Goal: Manage account settings

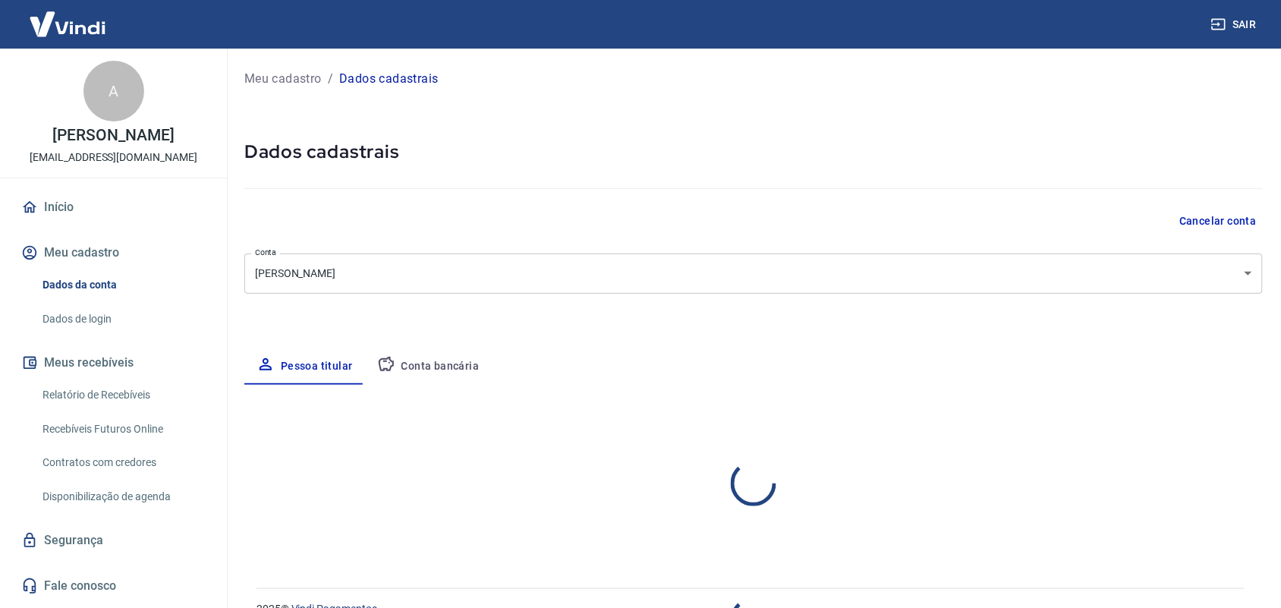
select select "CE"
select select "business"
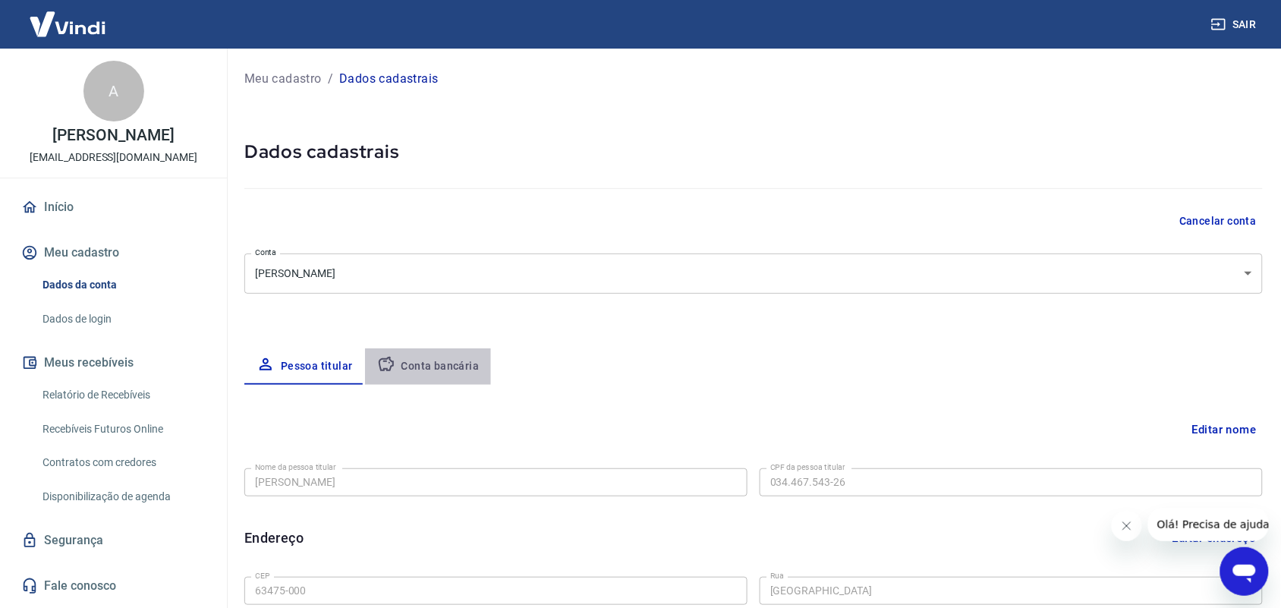
click at [453, 351] on button "Conta bancária" at bounding box center [428, 366] width 127 height 36
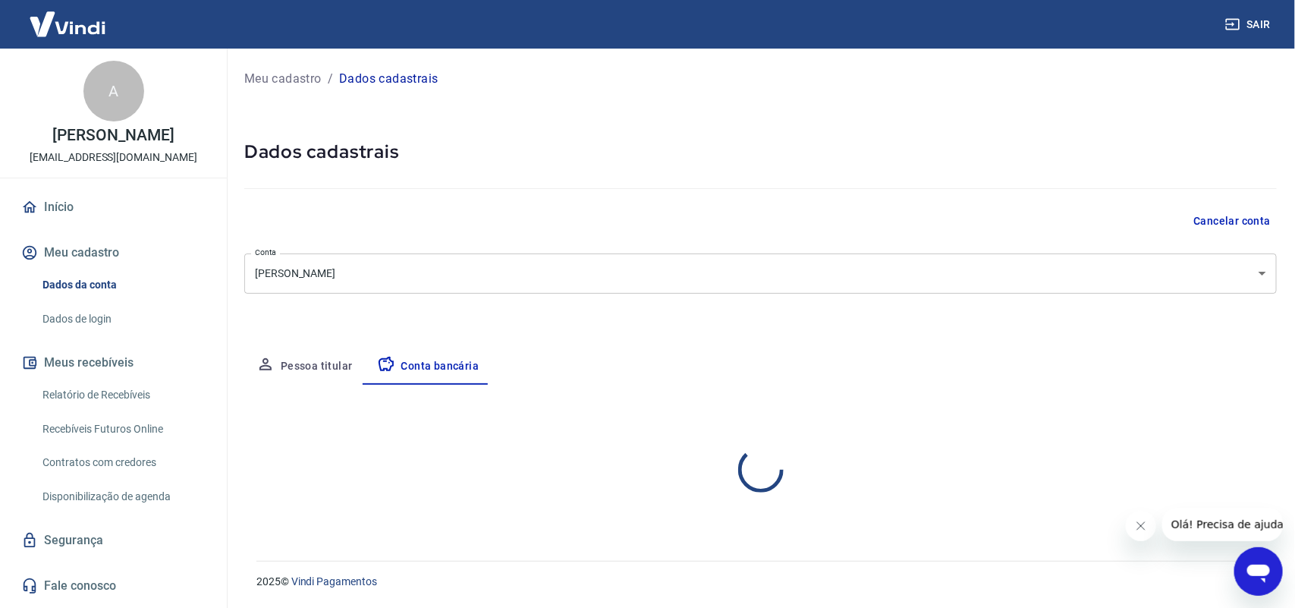
select select "1"
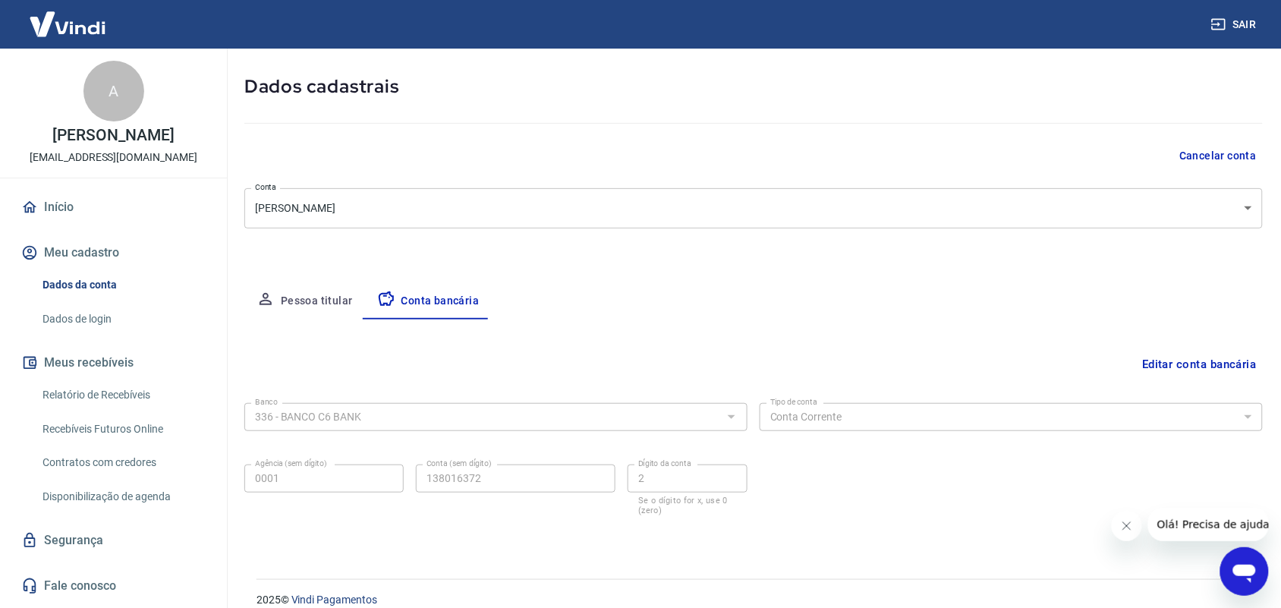
scroll to position [83, 0]
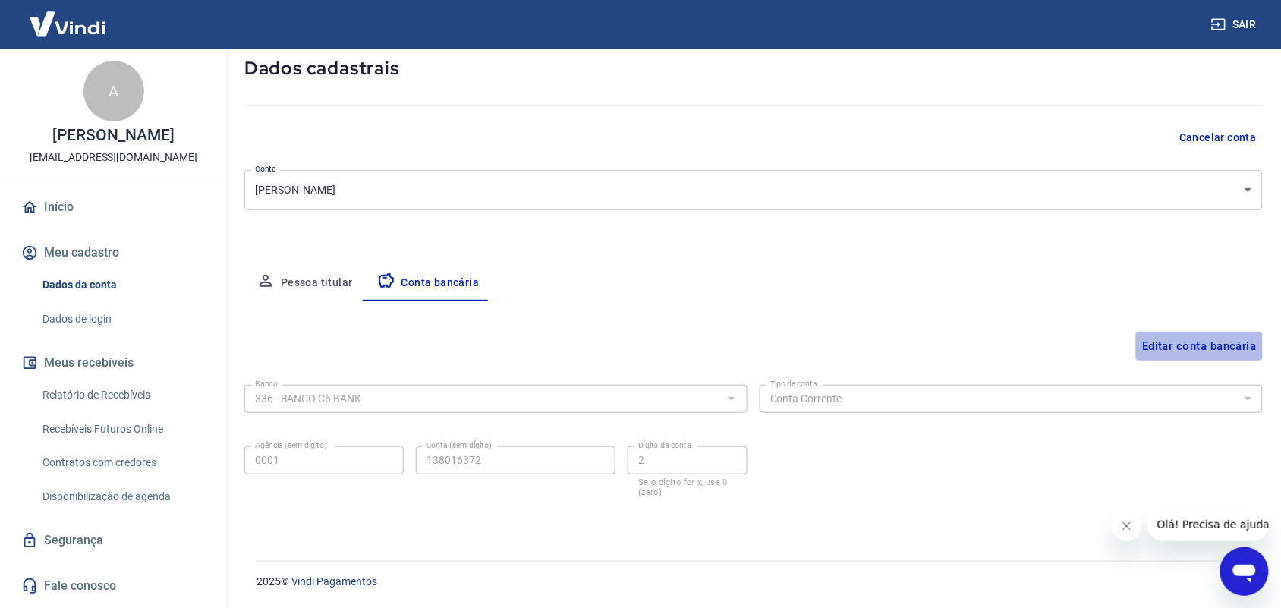
click at [1188, 347] on button "Editar conta bancária" at bounding box center [1199, 346] width 127 height 29
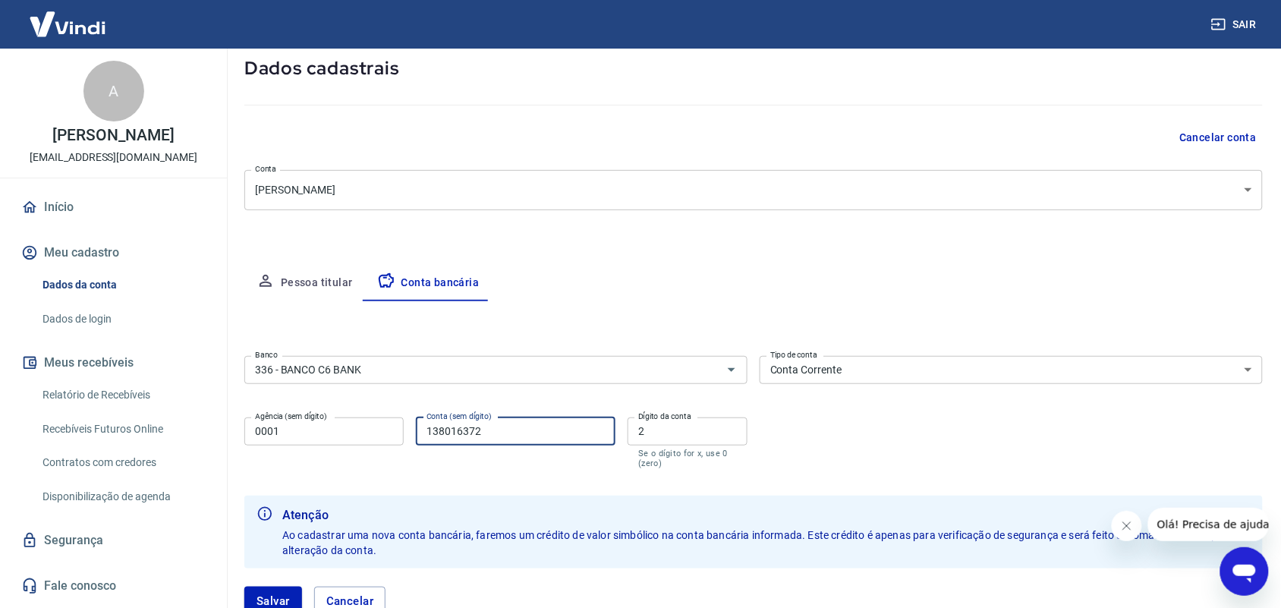
click at [552, 429] on input "138016372" at bounding box center [516, 431] width 200 height 28
type input "13801637"
click at [562, 479] on form "Banco 336 - BANCO C6 BANK Banco Tipo de conta Conta Corrente Conta Poupança Tip…" at bounding box center [753, 492] width 1018 height 284
click at [256, 599] on button "Salvar" at bounding box center [273, 600] width 58 height 29
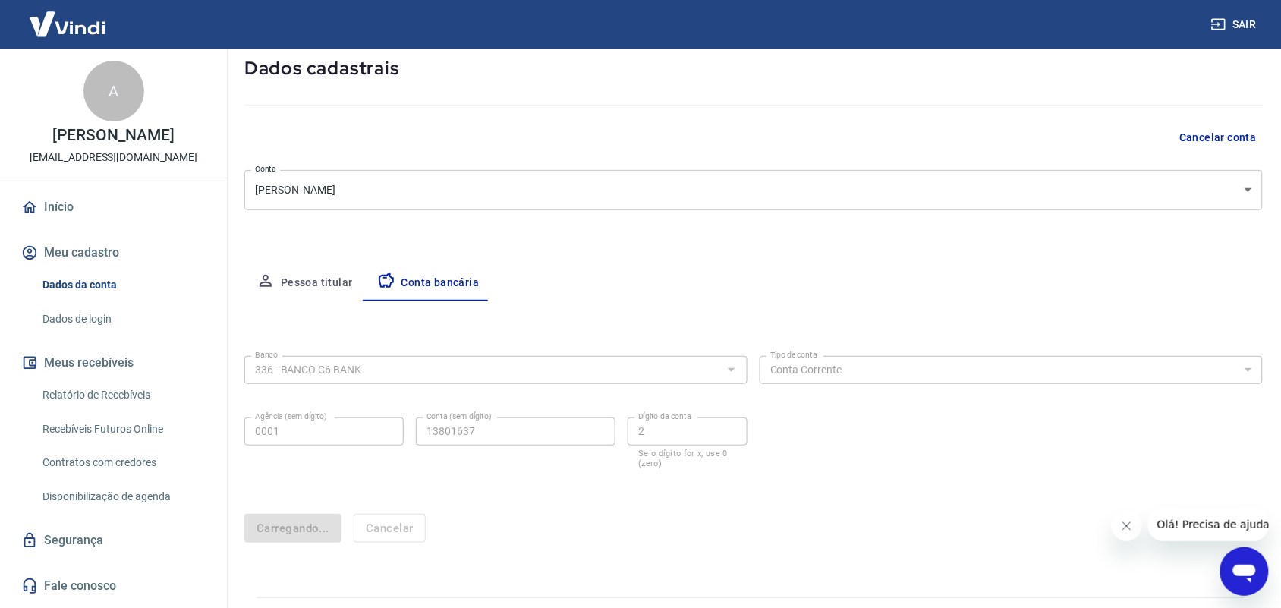
scroll to position [0, 0]
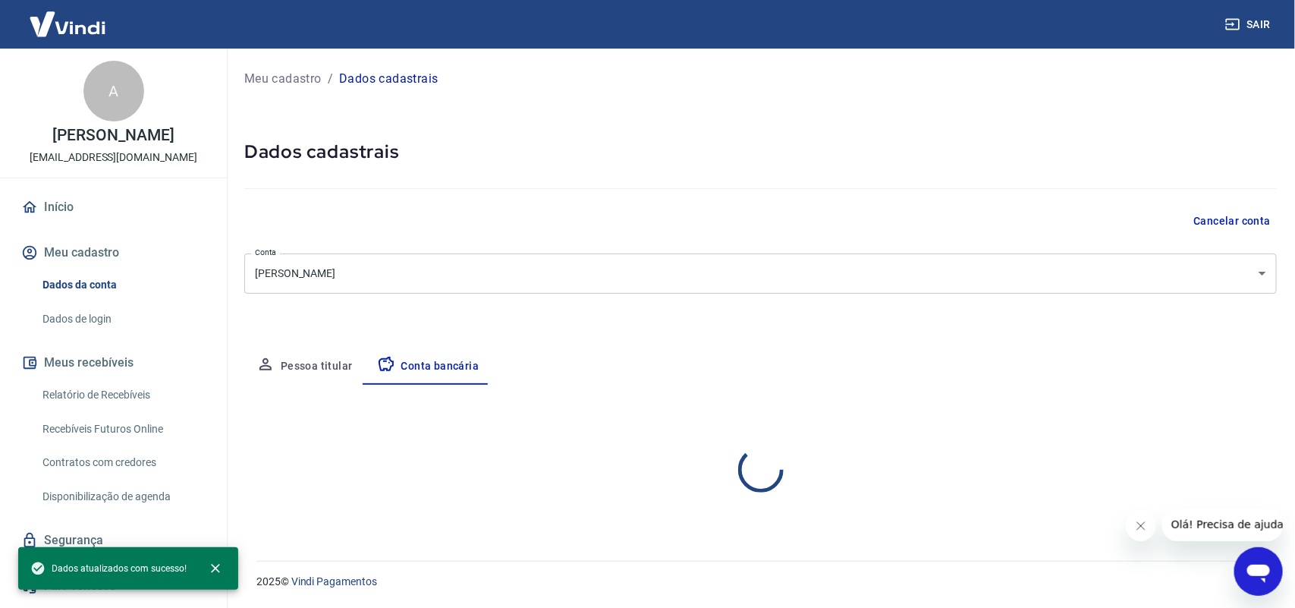
select select "1"
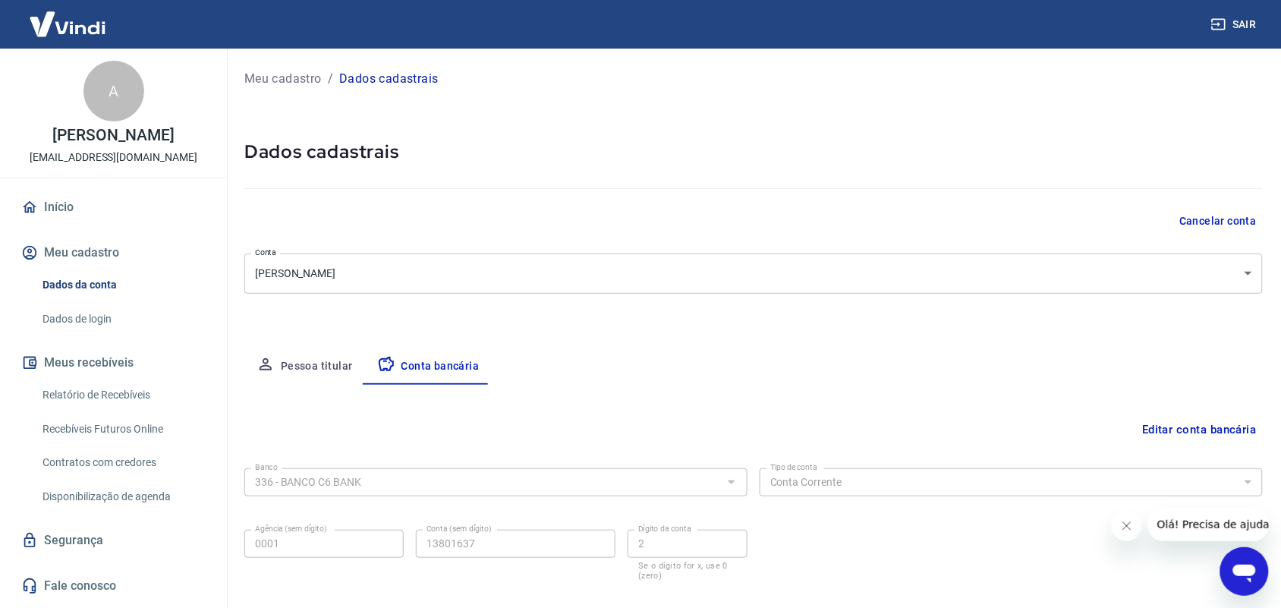
click at [51, 30] on img at bounding box center [67, 24] width 99 height 46
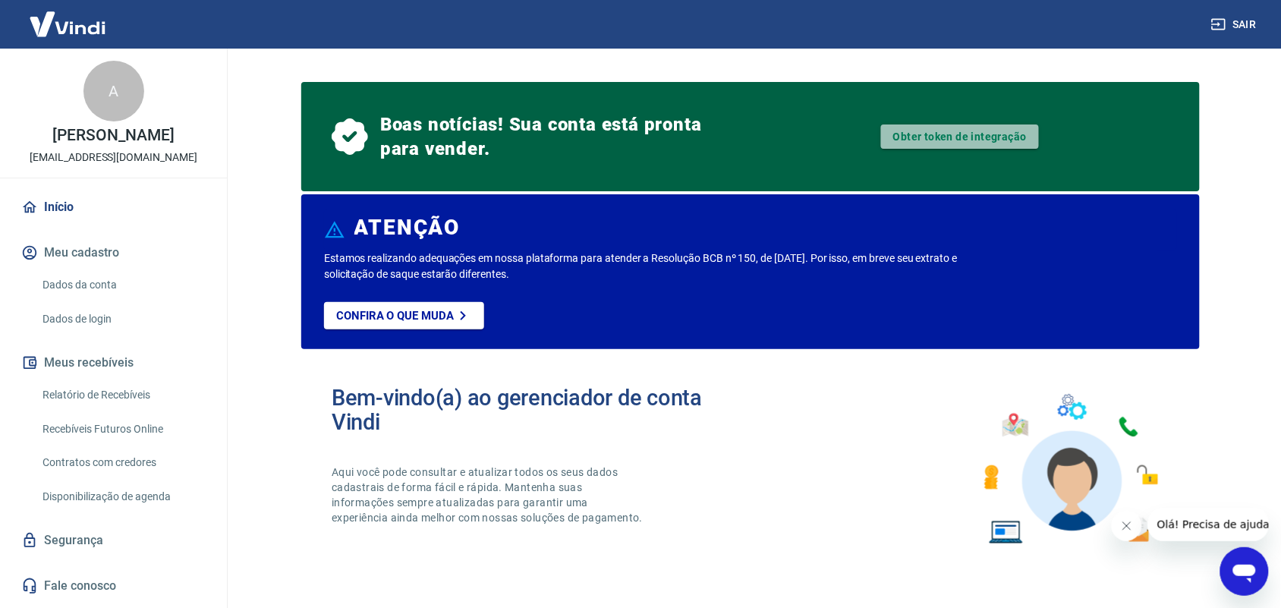
click at [935, 130] on link "Obter token de integração" at bounding box center [960, 136] width 158 height 24
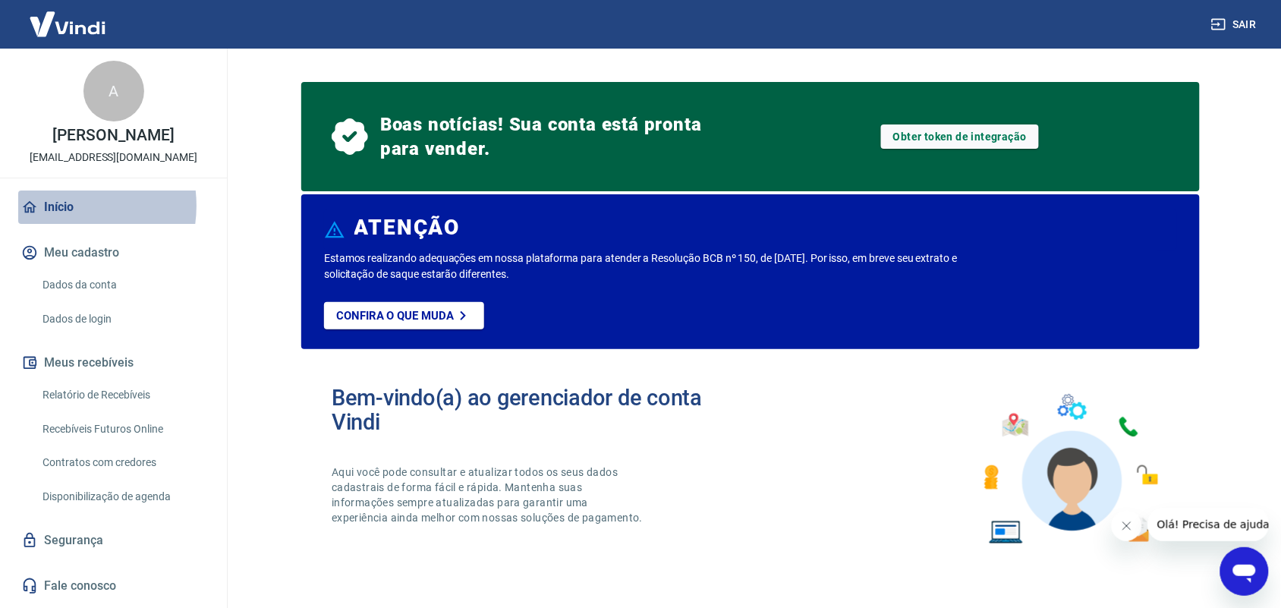
click at [61, 222] on link "Início" at bounding box center [113, 206] width 190 height 33
click at [84, 28] on img at bounding box center [67, 24] width 99 height 46
click at [134, 269] on button "Meu cadastro" at bounding box center [113, 252] width 190 height 33
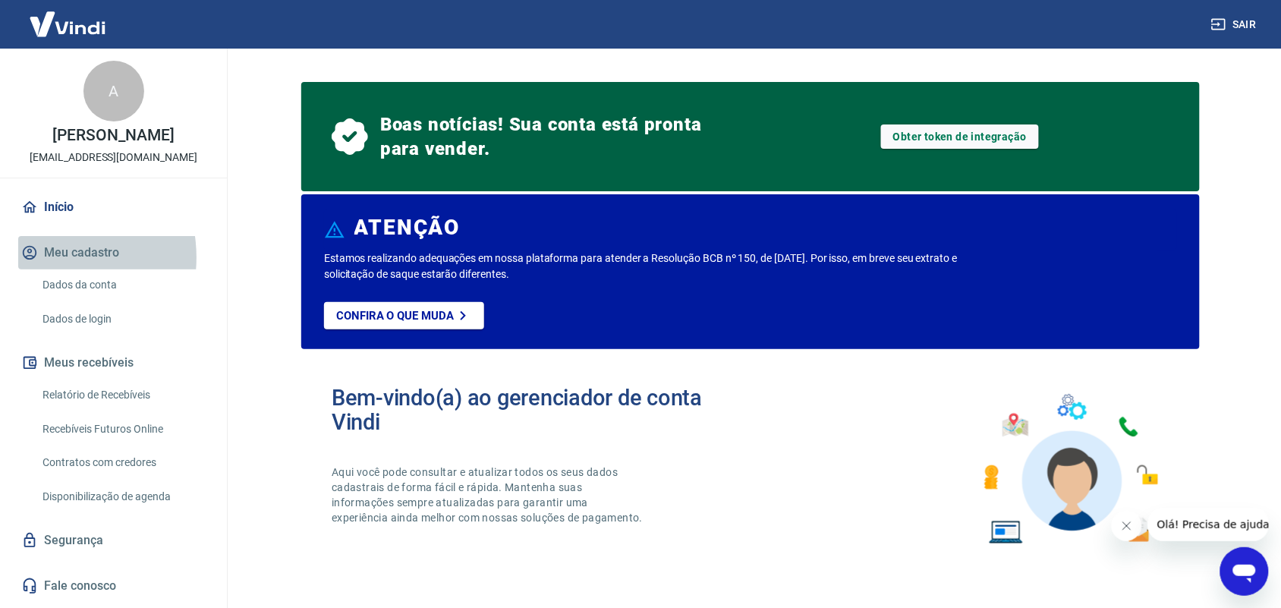
click at [46, 269] on button "Meu cadastro" at bounding box center [113, 252] width 190 height 33
click at [138, 269] on button "Meu cadastro" at bounding box center [113, 252] width 190 height 33
click at [179, 269] on button "Meu cadastro" at bounding box center [113, 252] width 190 height 33
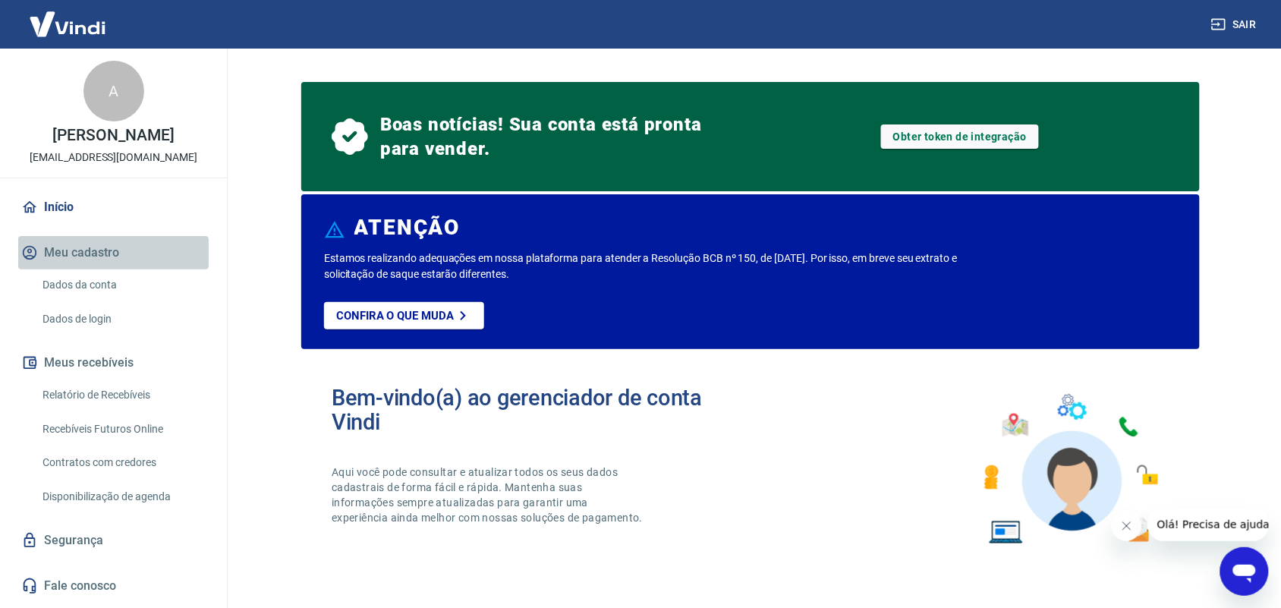
click at [179, 269] on button "Meu cadastro" at bounding box center [113, 252] width 190 height 33
click at [191, 269] on button "Meu cadastro" at bounding box center [113, 252] width 190 height 33
click at [187, 263] on button "Meu cadastro" at bounding box center [113, 252] width 190 height 33
click at [102, 267] on button "Meu cadastro" at bounding box center [113, 252] width 190 height 33
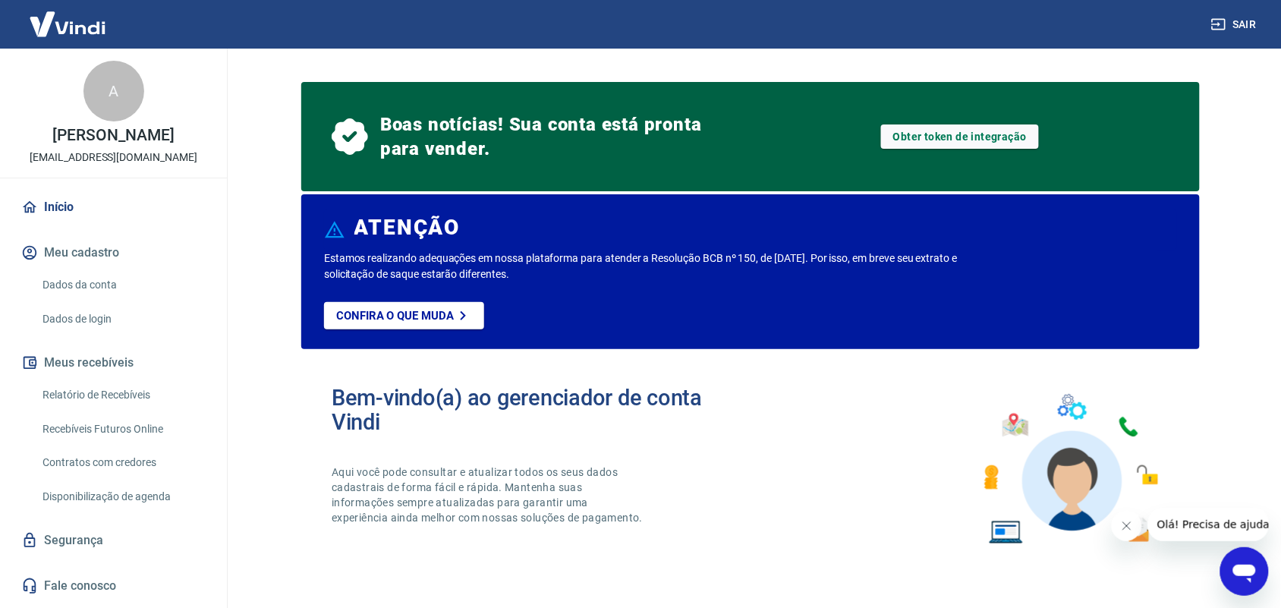
click at [104, 293] on link "Dados da conta" at bounding box center [122, 284] width 172 height 31
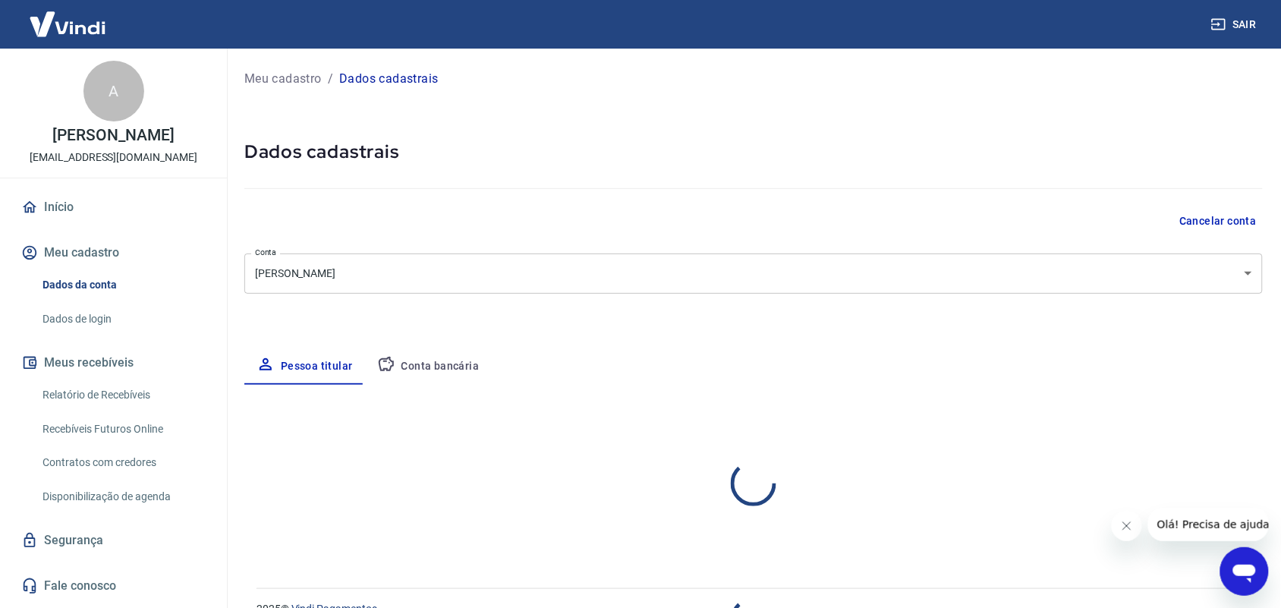
select select "CE"
select select "business"
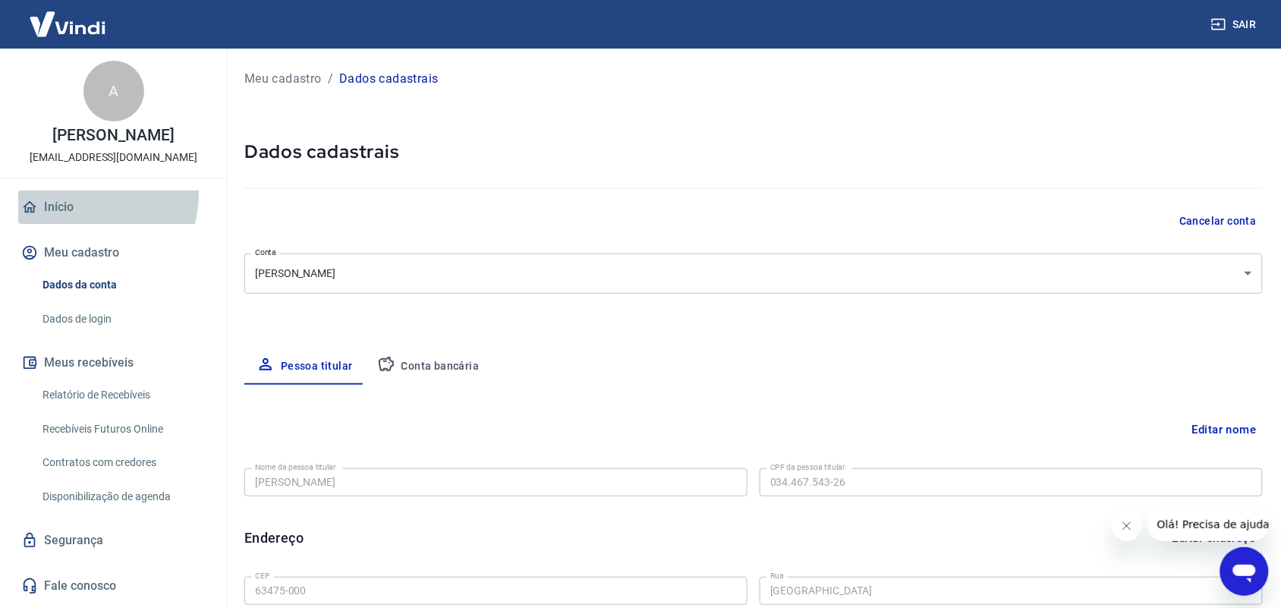
click at [91, 211] on link "Início" at bounding box center [113, 206] width 190 height 33
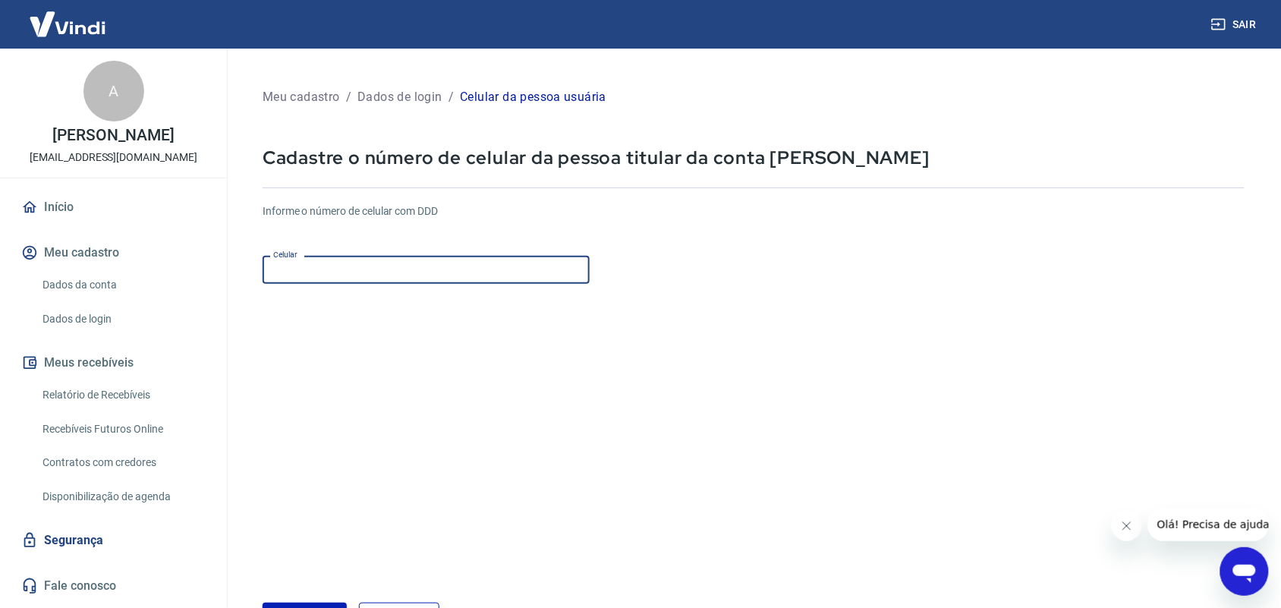
click at [431, 271] on input "Celular" at bounding box center [426, 270] width 327 height 28
type input "[PHONE_NUMBER]"
click at [263, 602] on button "Continuar" at bounding box center [305, 617] width 84 height 31
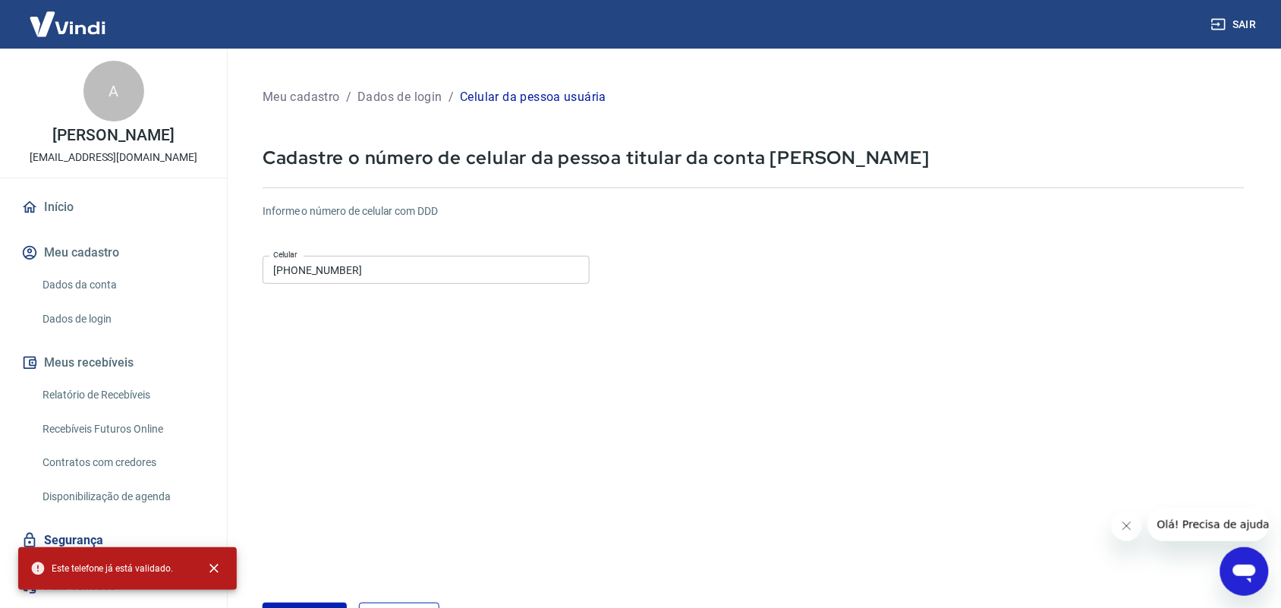
click at [484, 247] on div "Informe o número de celular com DDD Celular [PHONE_NUMBER] Celular" at bounding box center [754, 244] width 982 height 83
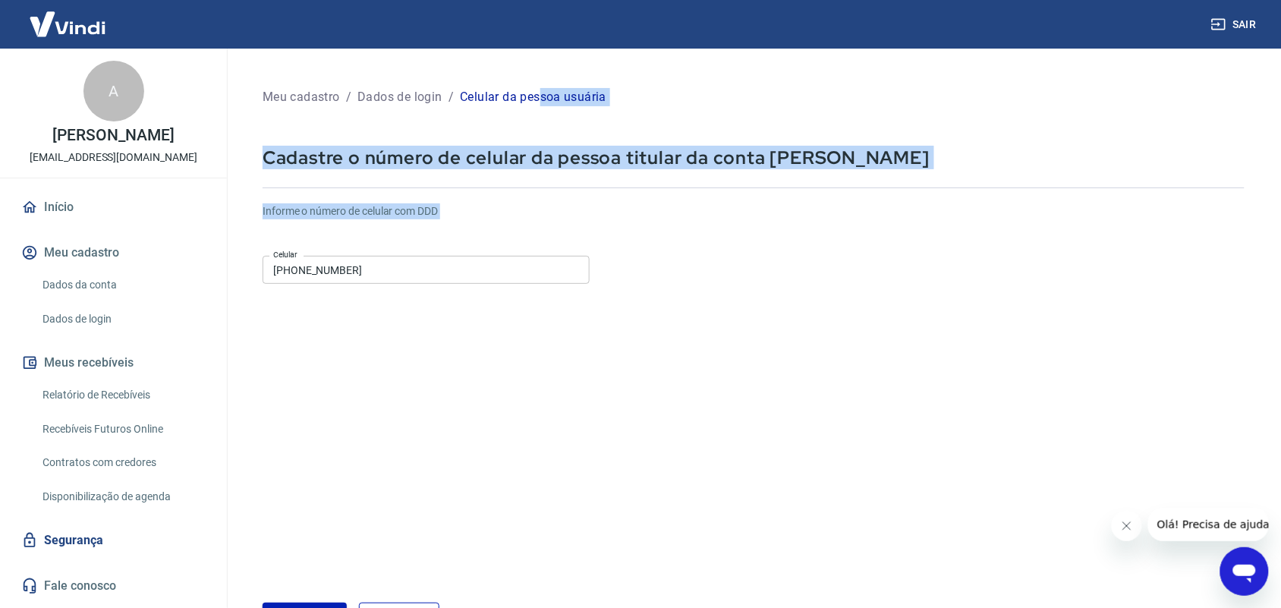
drag, startPoint x: 484, startPoint y: 247, endPoint x: 539, endPoint y: -83, distance: 333.9
click at [539, 0] on html "Sair A [PERSON_NAME] [EMAIL_ADDRESS][DOMAIN_NAME] Início Meu cadastro Dados da …" at bounding box center [640, 304] width 1281 height 608
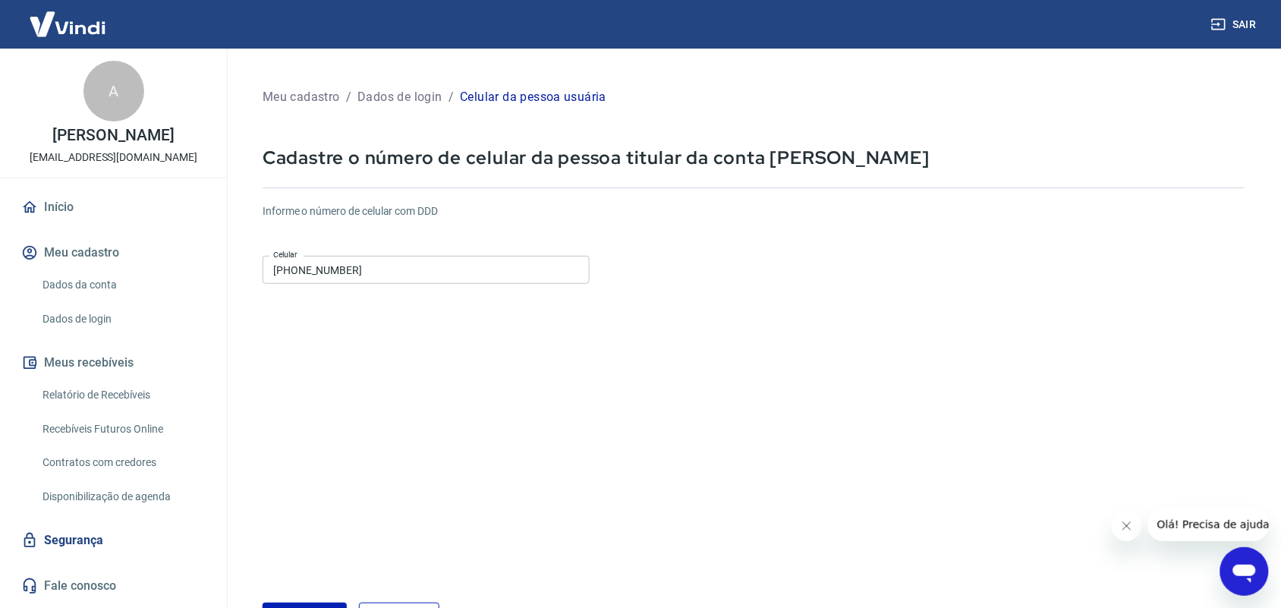
click at [498, 266] on input "[PHONE_NUMBER]" at bounding box center [426, 270] width 327 height 28
click at [57, 5] on img at bounding box center [67, 24] width 99 height 46
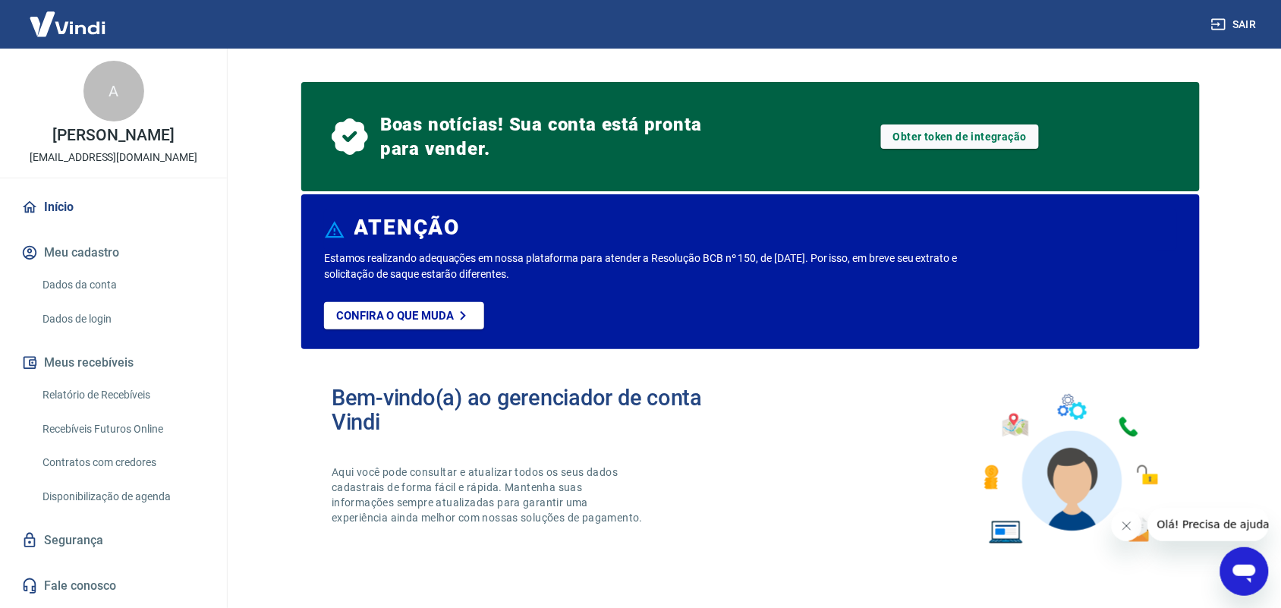
click at [57, 5] on img at bounding box center [67, 24] width 99 height 46
click at [149, 408] on link "Relatório de Recebíveis" at bounding box center [122, 394] width 172 height 31
